Goal: Navigation & Orientation: Understand site structure

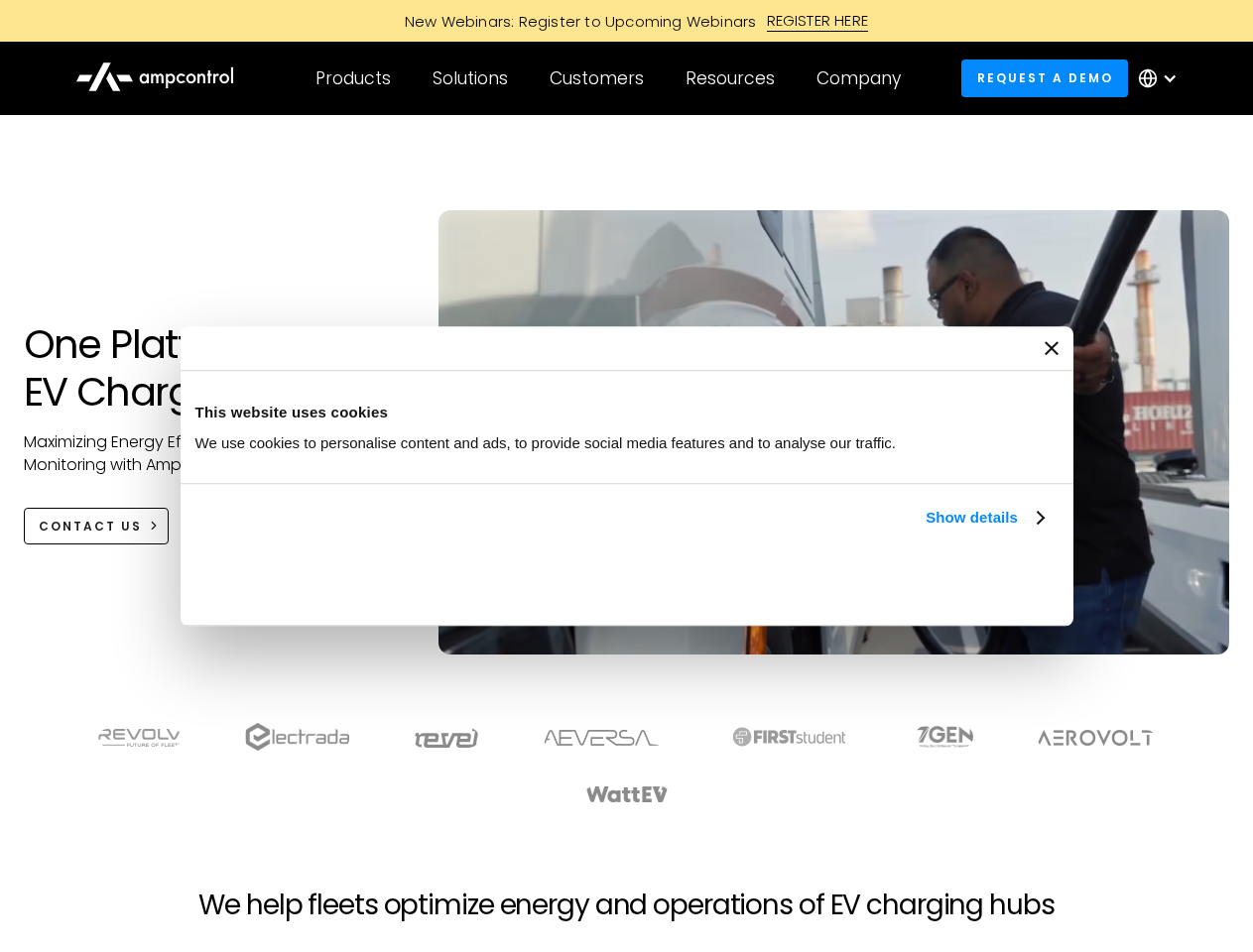
click at [926, 529] on link "Show details" at bounding box center [983, 518] width 117 height 24
click at [0, 0] on div "Necessary cookies help make a website usable by enabling basic functions like p…" at bounding box center [0, 0] width 0 height 0
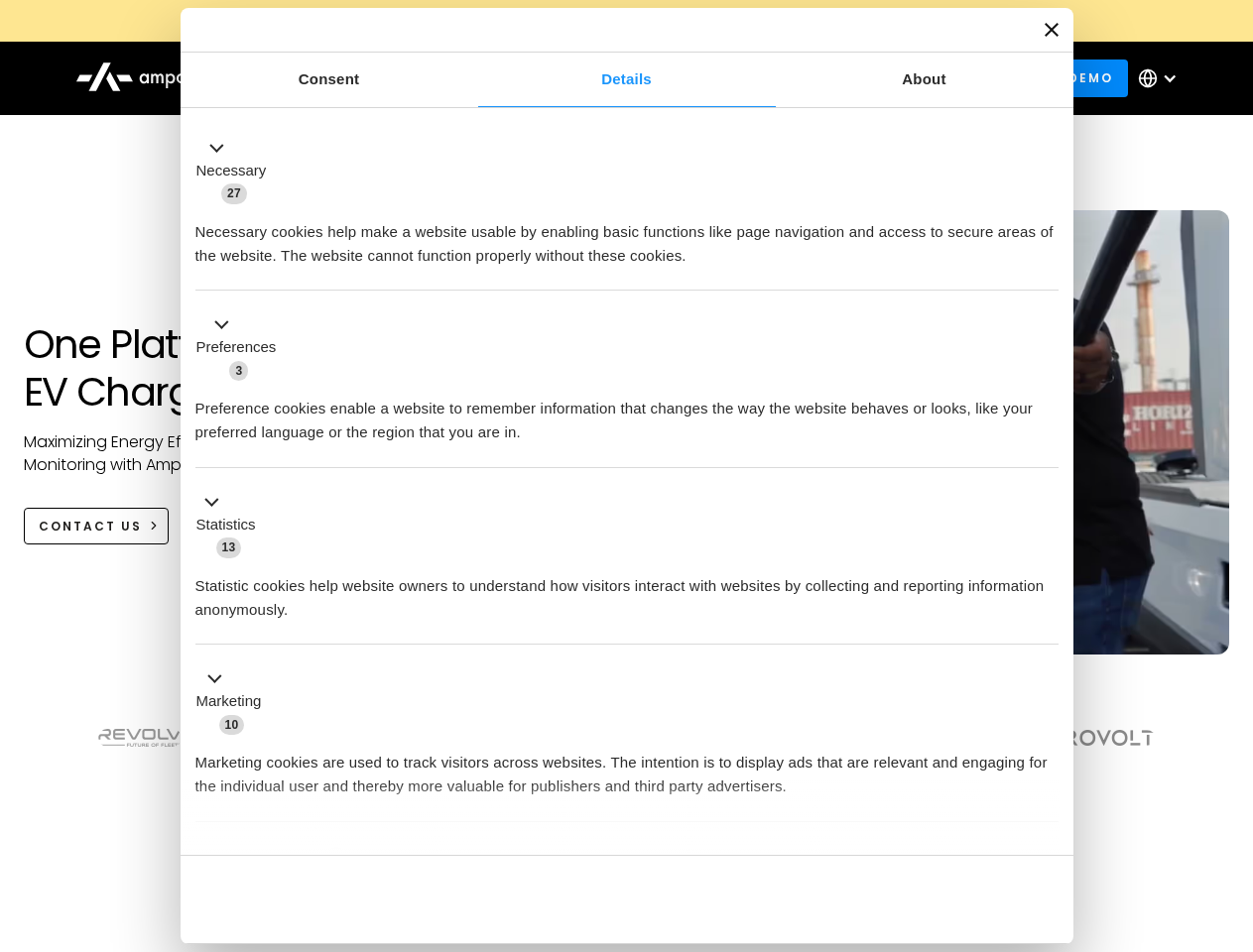
click at [1231, 799] on section at bounding box center [626, 762] width 1253 height 123
click at [610, 78] on div "Customers" at bounding box center [596, 79] width 94 height 22
click at [352, 78] on div "Products" at bounding box center [352, 79] width 75 height 22
click at [471, 78] on div "Solutions" at bounding box center [469, 79] width 75 height 22
click at [600, 78] on div "Customers" at bounding box center [596, 79] width 94 height 22
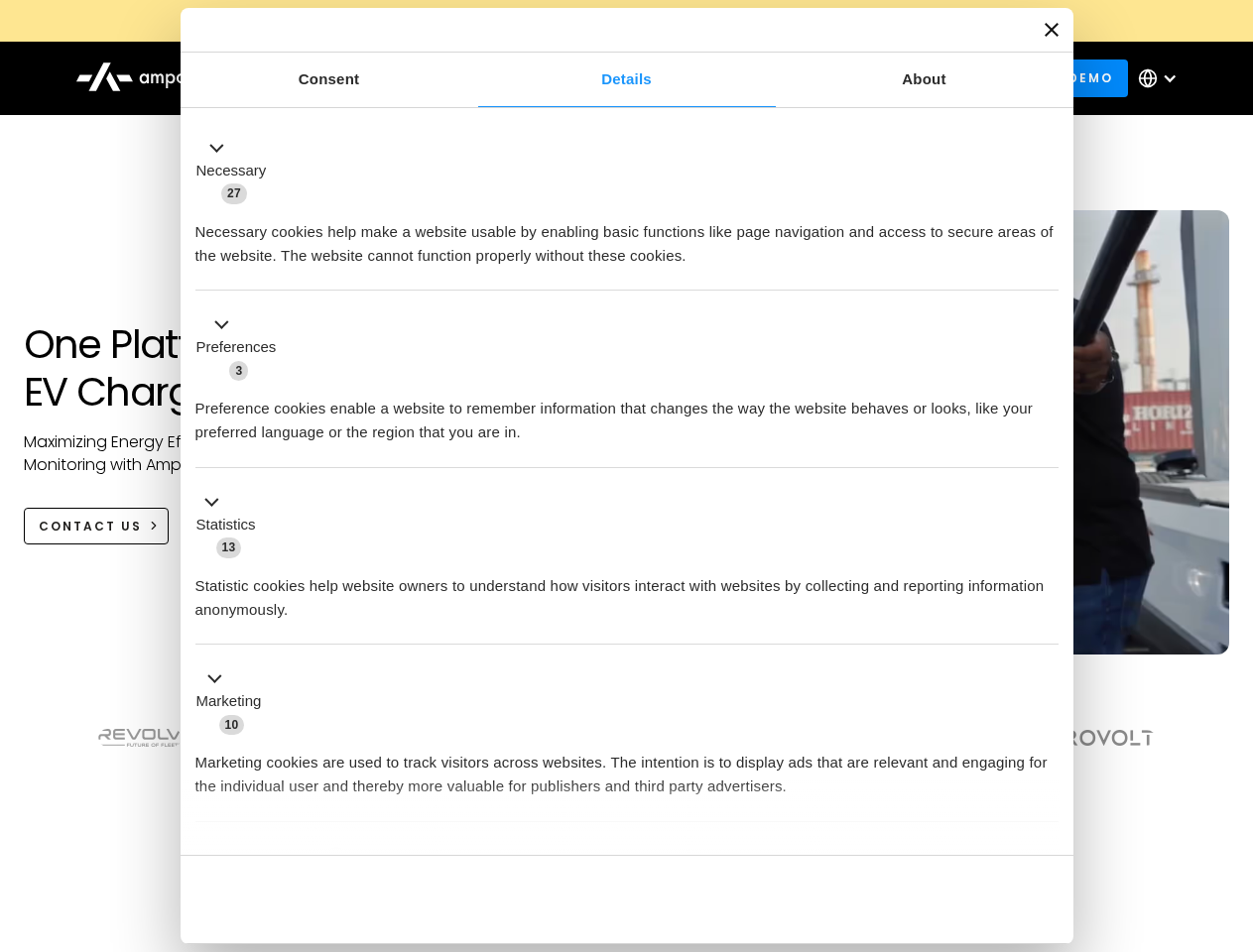
click at [734, 78] on div "Resources" at bounding box center [729, 79] width 89 height 22
click at [865, 78] on div "Company" at bounding box center [858, 79] width 84 height 22
click at [1162, 78] on div at bounding box center [1169, 79] width 16 height 16
